Goal: Navigation & Orientation: Find specific page/section

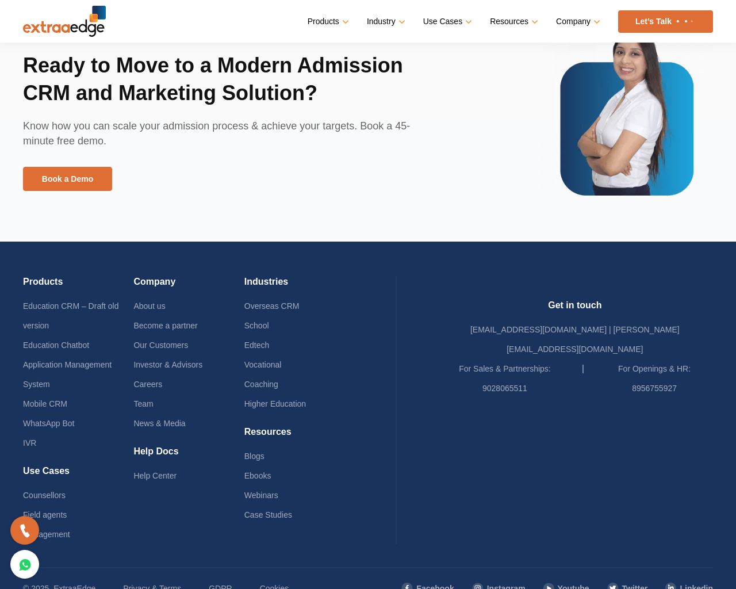
scroll to position [2619, 0]
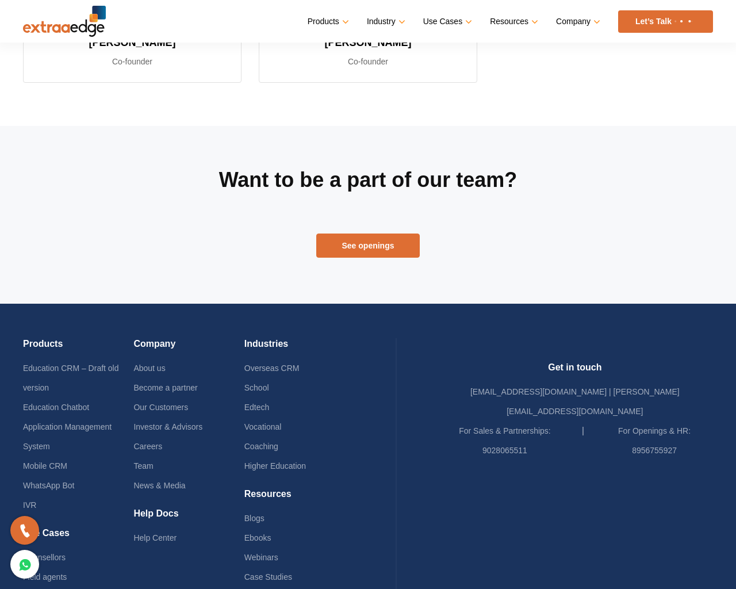
scroll to position [522, 0]
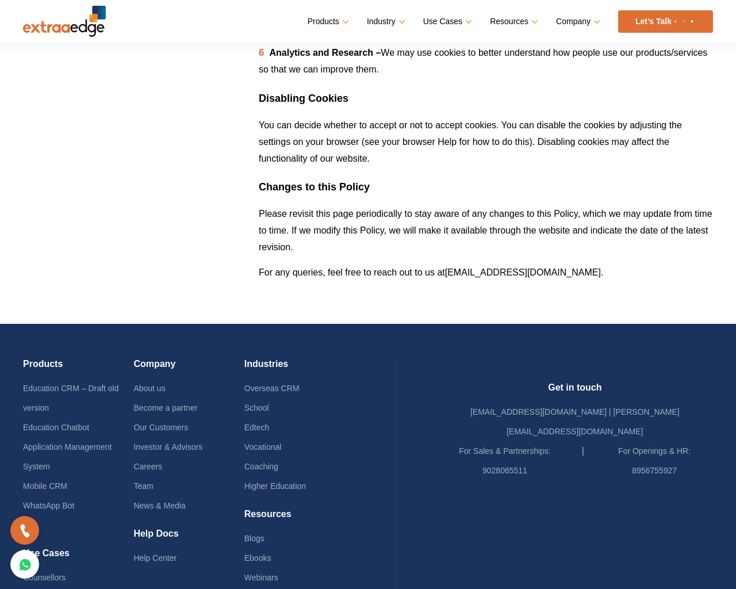
scroll to position [1537, 0]
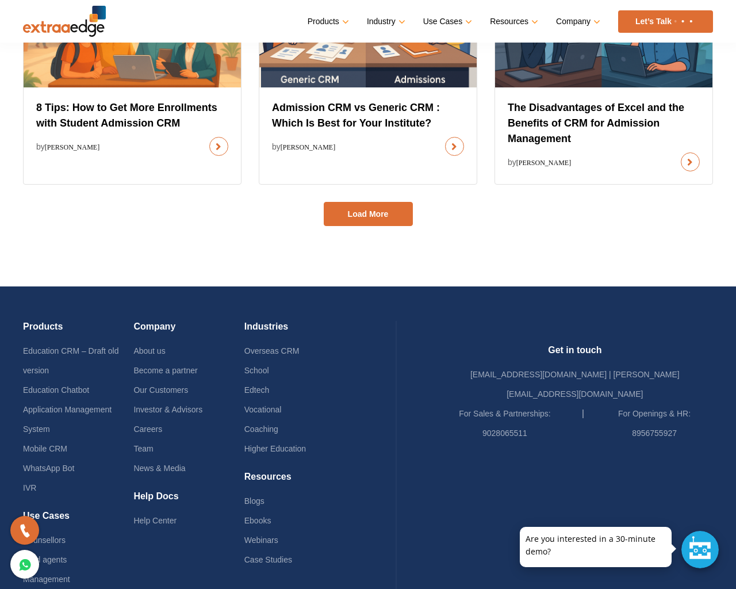
scroll to position [808, 0]
